Goal: Navigation & Orientation: Find specific page/section

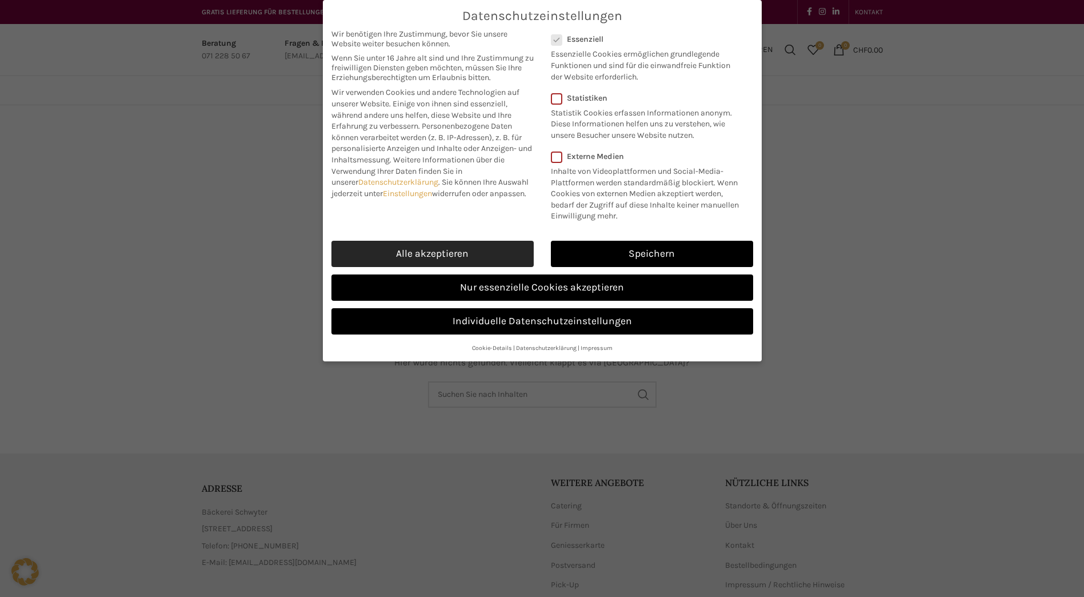
click at [466, 246] on link "Alle akzeptieren" at bounding box center [433, 254] width 202 height 26
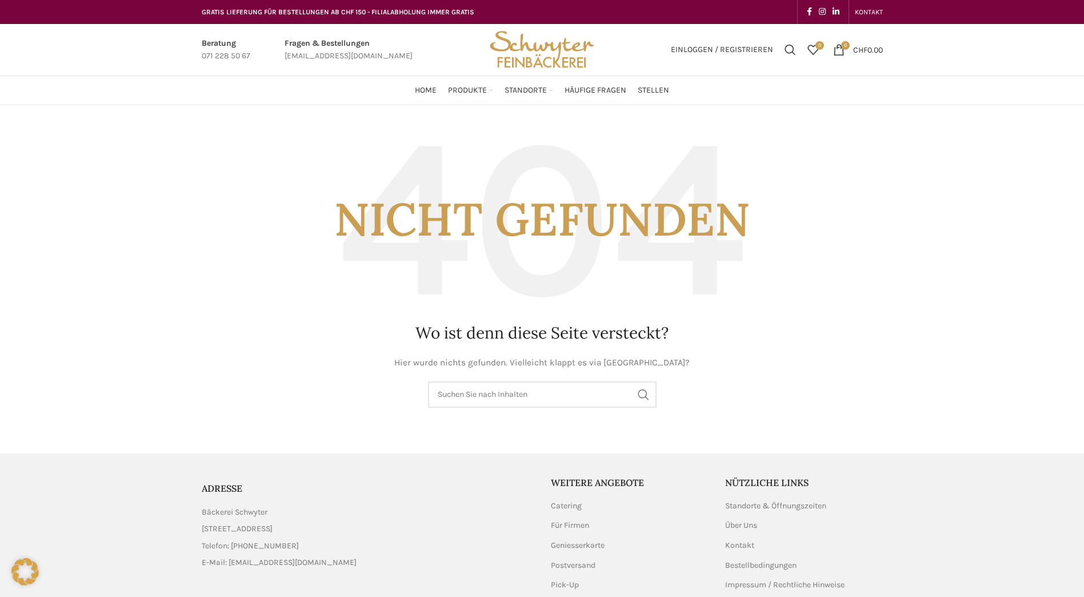
click at [556, 43] on img "Site logo" at bounding box center [542, 49] width 112 height 51
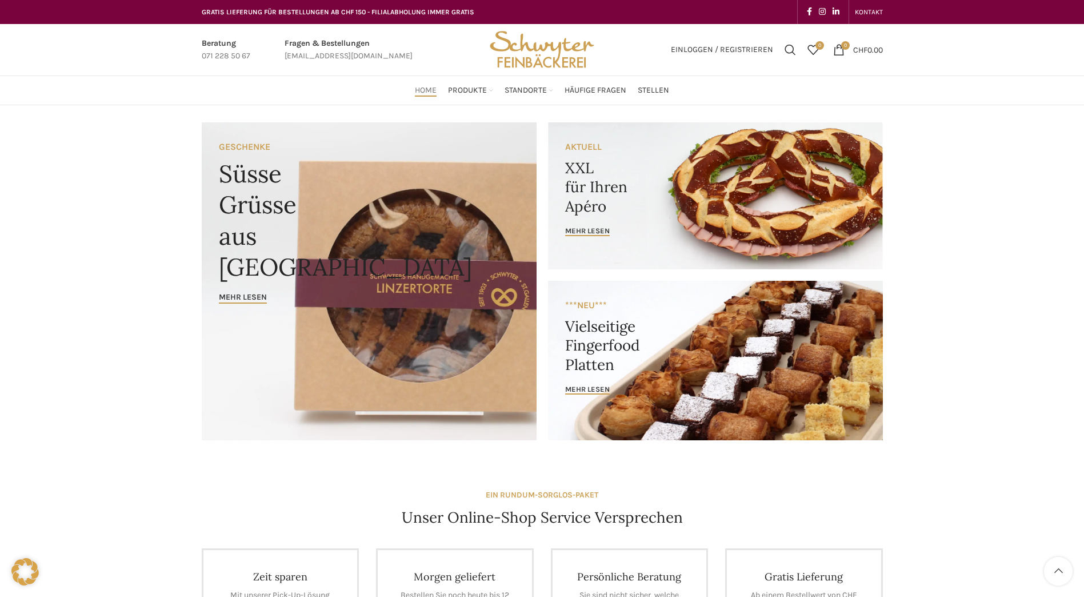
scroll to position [400, 0]
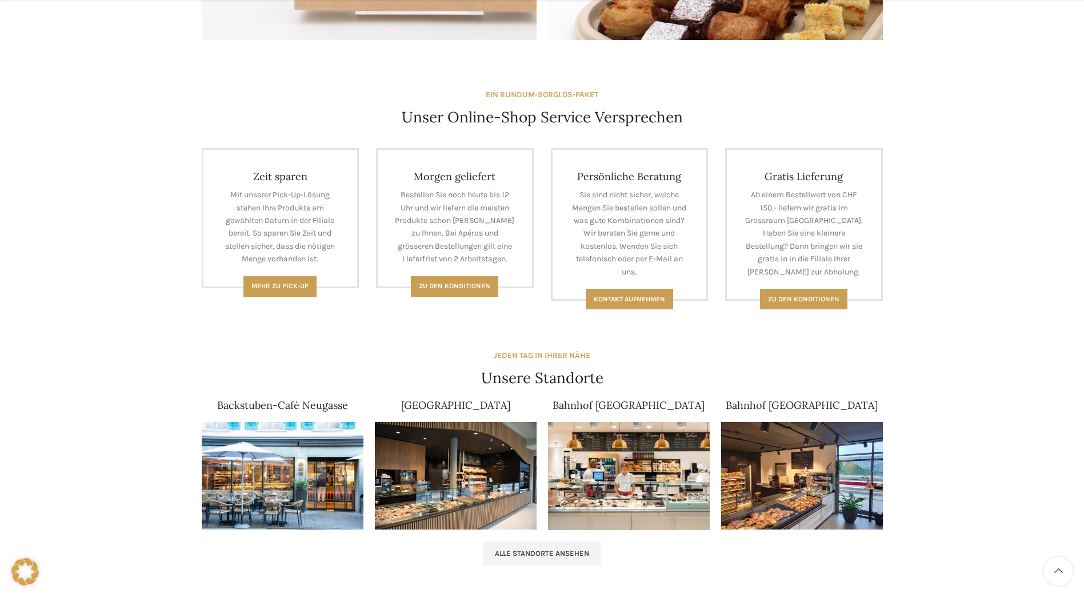
click at [308, 514] on img at bounding box center [283, 476] width 162 height 108
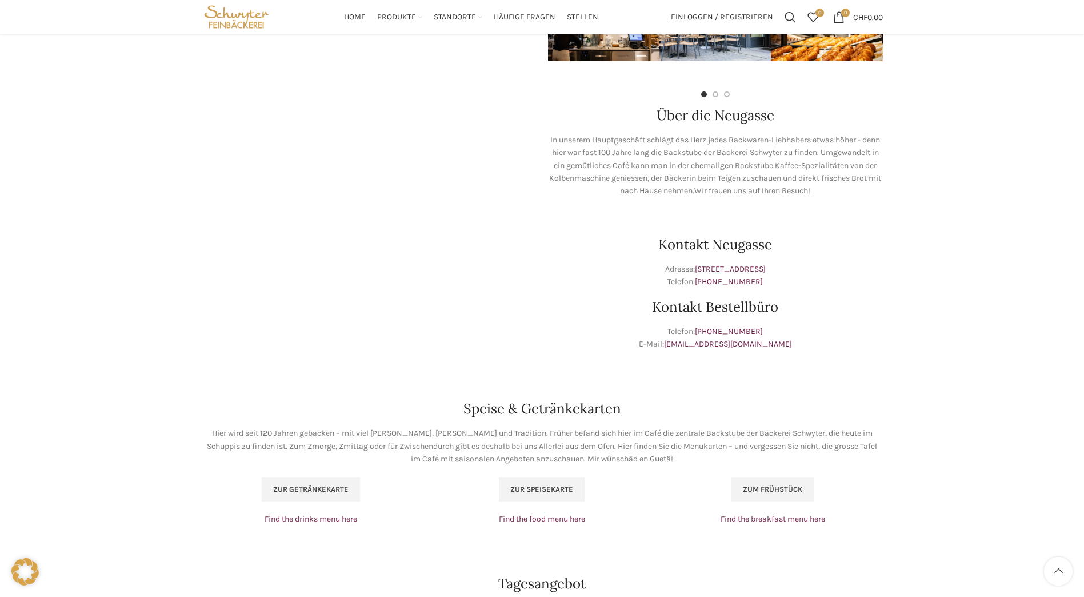
scroll to position [343, 0]
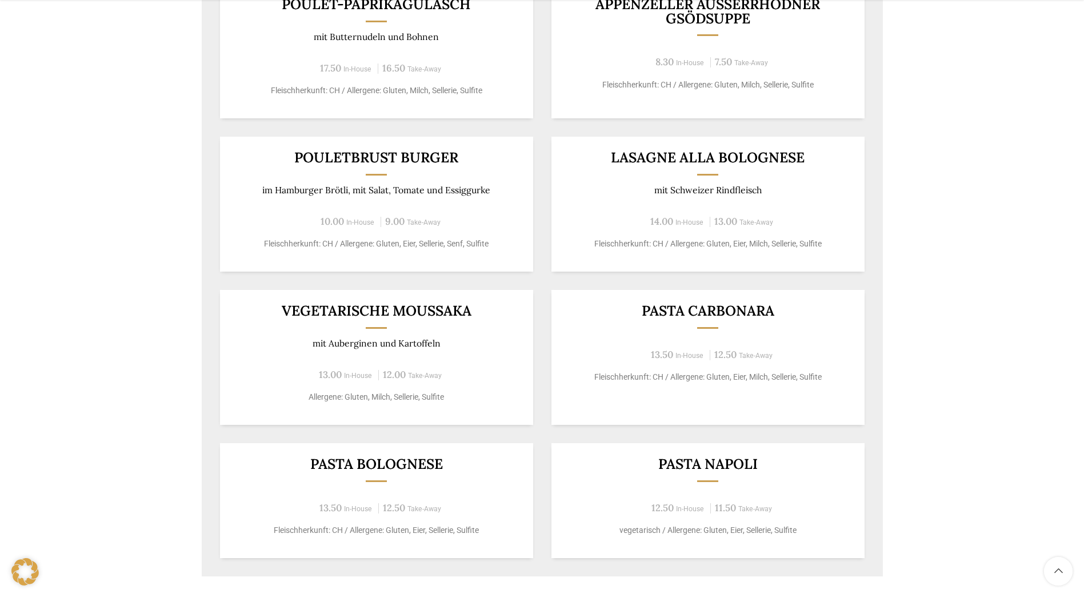
scroll to position [1143, 0]
